Goal: Task Accomplishment & Management: Use online tool/utility

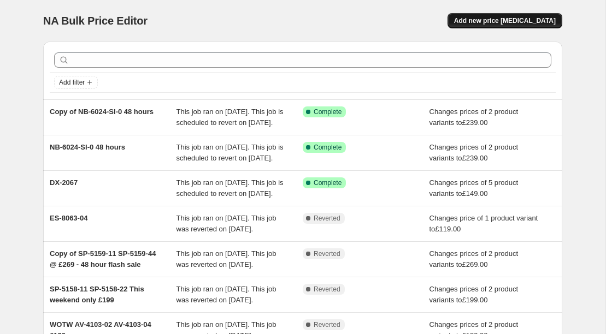
click at [507, 21] on span "Add new price [MEDICAL_DATA]" at bounding box center [505, 20] width 102 height 9
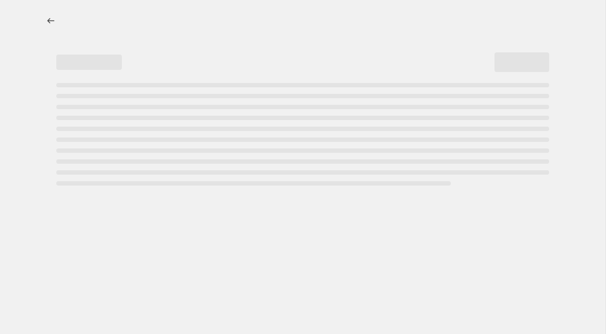
select select "percentage"
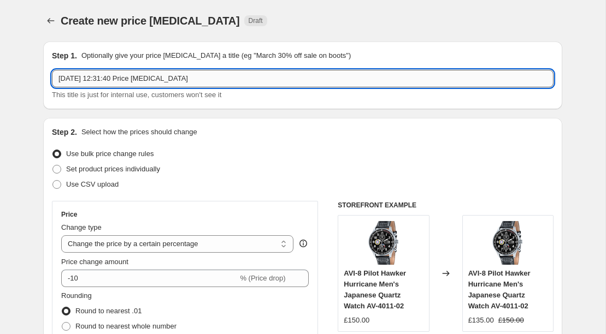
click at [214, 81] on input "[DATE] 12:31:40 Price [MEDICAL_DATA]" at bounding box center [303, 78] width 502 height 17
click at [211, 79] on input "[DATE] 12:31:40 Price change jobSP" at bounding box center [303, 78] width 502 height 17
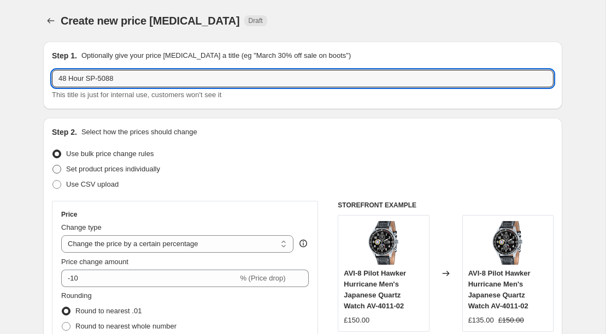
type input "48 Hour SP-5088"
click at [160, 171] on span "Set product prices individually" at bounding box center [113, 169] width 94 height 8
click at [53, 166] on input "Set product prices individually" at bounding box center [52, 165] width 1 height 1
radio input "true"
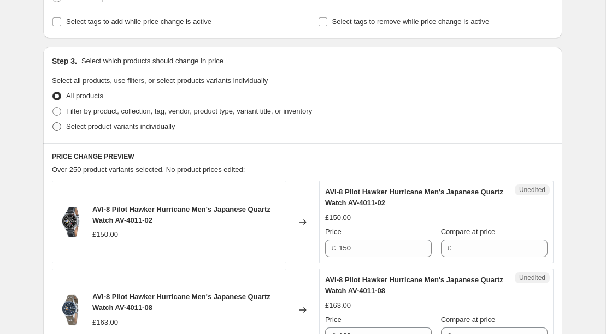
scroll to position [186, 0]
click at [102, 129] on span "Select product variants individually" at bounding box center [120, 127] width 109 height 8
click at [53, 123] on input "Select product variants individually" at bounding box center [52, 123] width 1 height 1
radio input "true"
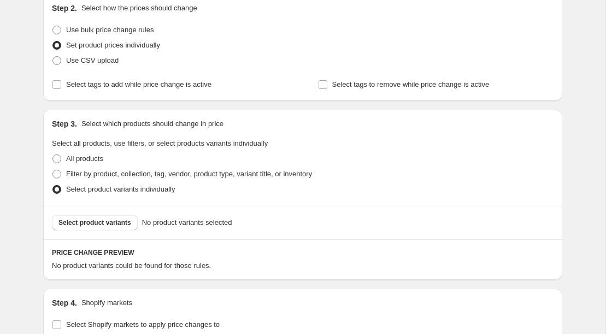
scroll to position [126, 0]
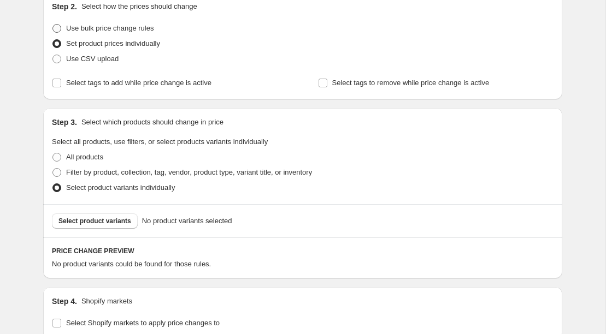
click at [106, 28] on span "Use bulk price change rules" at bounding box center [109, 28] width 87 height 8
click at [53, 25] on input "Use bulk price change rules" at bounding box center [52, 24] width 1 height 1
radio input "true"
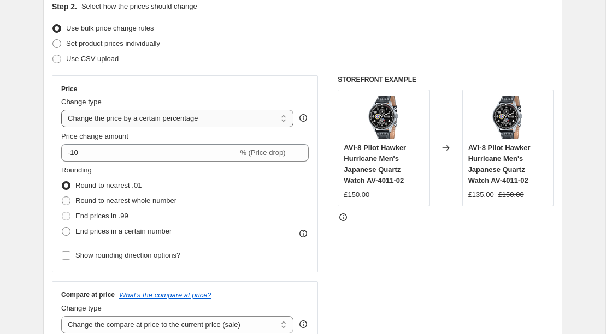
click at [153, 115] on select "Change the price to a certain amount Change the price by a certain amount Chang…" at bounding box center [177, 118] width 232 height 17
select select "to"
click at [61, 110] on select "Change the price to a certain amount Change the price by a certain amount Chang…" at bounding box center [177, 118] width 232 height 17
type input "80.00"
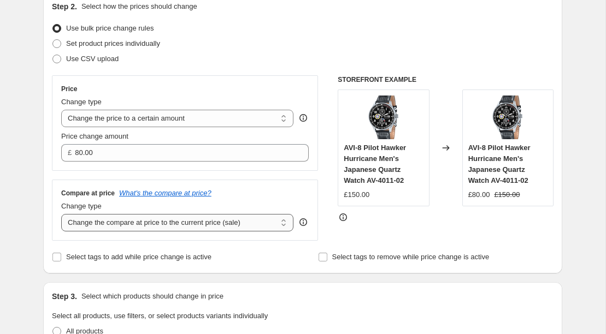
click at [111, 214] on select "Change the compare at price to the current price (sale) Change the compare at p…" at bounding box center [177, 222] width 232 height 17
select select "no_change"
click at [61, 214] on select "Change the compare at price to the current price (sale) Change the compare at p…" at bounding box center [177, 222] width 232 height 17
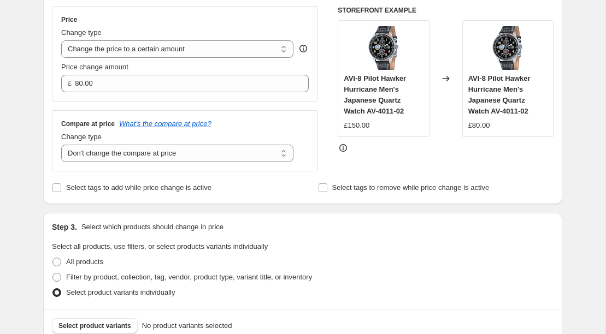
scroll to position [194, 0]
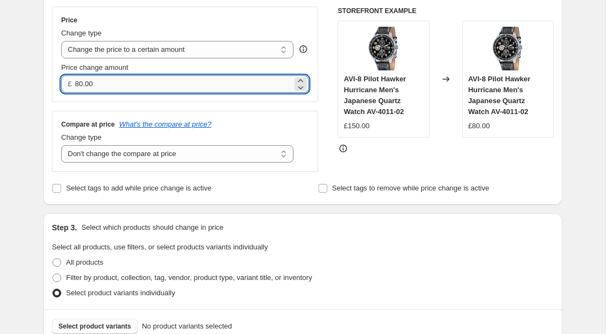
click at [115, 86] on input "80.00" at bounding box center [183, 83] width 217 height 17
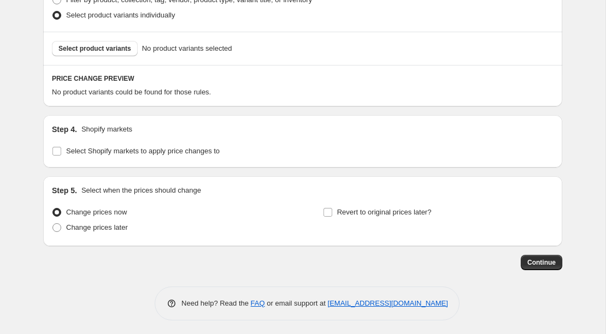
scroll to position [475, 0]
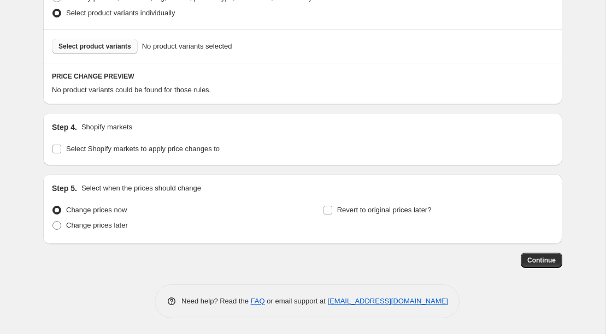
type input "179.00"
click at [98, 50] on span "Select product variants" at bounding box center [94, 46] width 73 height 9
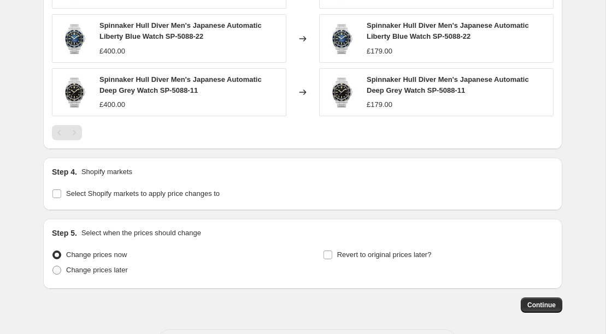
scroll to position [694, 0]
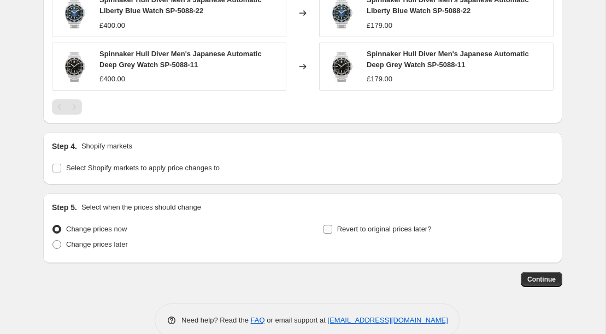
click at [326, 228] on input "Revert to original prices later?" at bounding box center [327, 229] width 9 height 9
checkbox input "true"
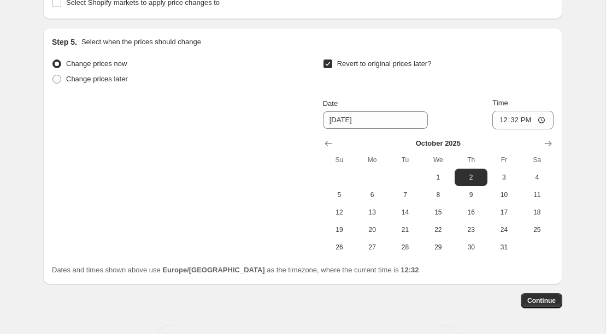
scroll to position [860, 0]
click at [364, 121] on input "[DATE]" at bounding box center [375, 119] width 105 height 17
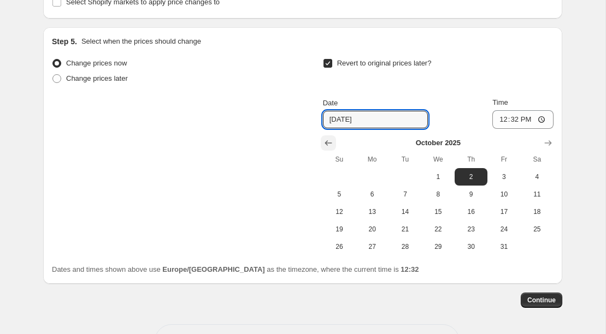
click at [327, 139] on icon "Show previous month, September 2025" at bounding box center [328, 143] width 11 height 11
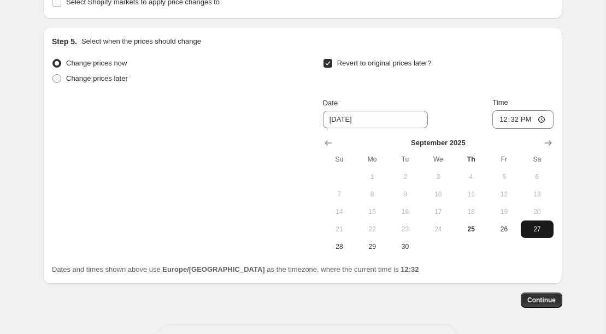
click at [534, 232] on span "27" at bounding box center [537, 229] width 24 height 9
type input "[DATE]"
click at [516, 121] on input "12:32" at bounding box center [522, 119] width 61 height 19
click at [527, 121] on input "12:32" at bounding box center [522, 119] width 61 height 19
click at [540, 119] on input "12:32" at bounding box center [522, 119] width 61 height 19
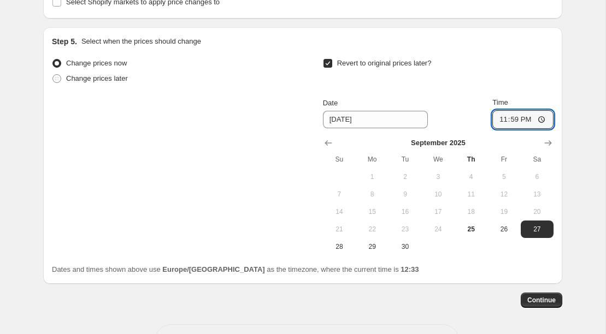
type input "23:59"
click at [547, 74] on div "Revert to original prices later?" at bounding box center [438, 72] width 231 height 33
click at [549, 304] on span "Continue" at bounding box center [541, 300] width 28 height 9
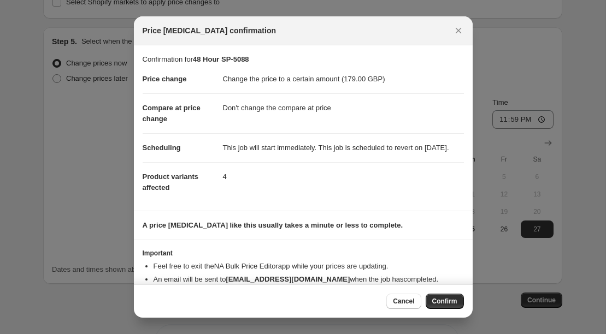
drag, startPoint x: 288, startPoint y: 166, endPoint x: 218, endPoint y: 150, distance: 72.1
click at [218, 150] on dl "Price change Change the price to a certain amount (179.00 GBP) Compare at price…" at bounding box center [303, 133] width 321 height 137
copy dl "This job will start immediately. This job is scheduled to revert on [DATE]."
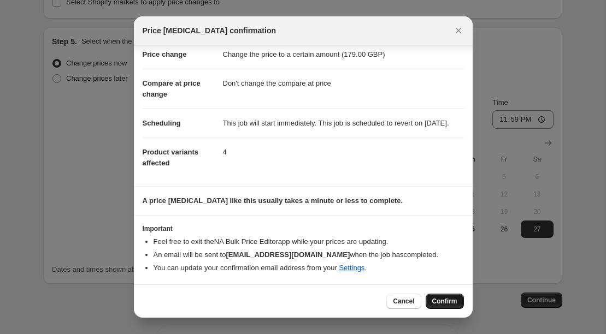
click at [441, 300] on span "Confirm" at bounding box center [444, 301] width 25 height 9
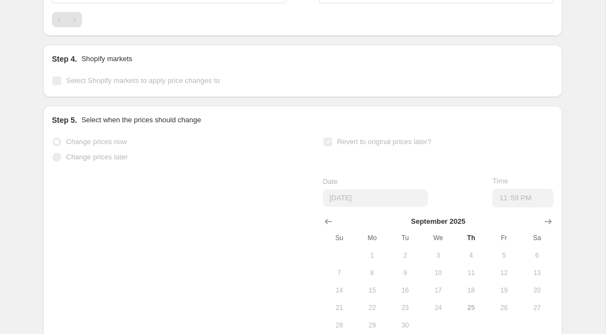
scroll to position [889, 0]
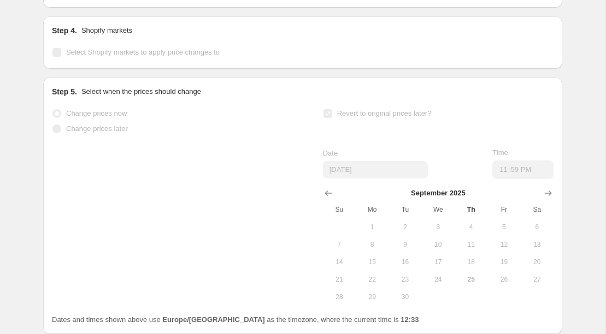
select select "no_change"
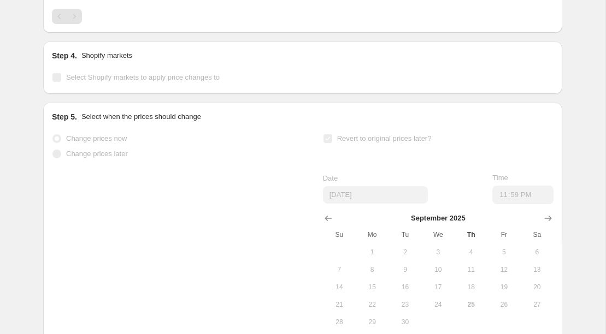
scroll to position [0, 0]
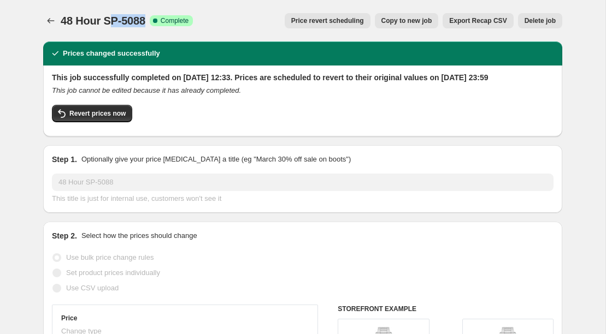
drag, startPoint x: 108, startPoint y: 23, endPoint x: 152, endPoint y: 23, distance: 43.7
click at [152, 23] on div "48 Hour SP-5088 Success Complete Complete" at bounding box center [127, 20] width 132 height 15
drag, startPoint x: 103, startPoint y: 17, endPoint x: 151, endPoint y: 17, distance: 48.1
click at [145, 17] on span "48 Hour SP-5088" at bounding box center [103, 21] width 85 height 12
copy span "SP-5088"
